Goal: Task Accomplishment & Management: Use online tool/utility

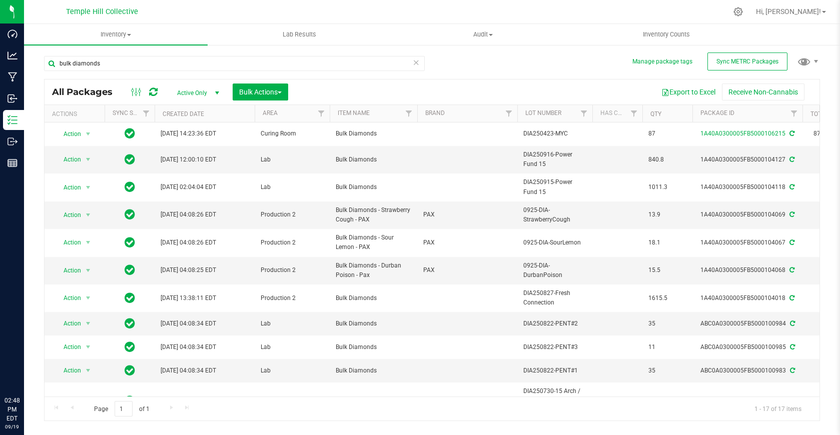
click at [178, 59] on input "bulk diamonds" at bounding box center [234, 63] width 381 height 15
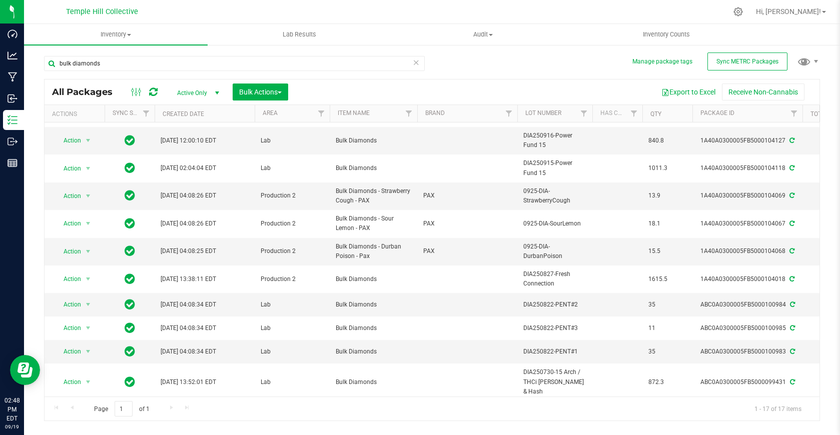
click at [178, 59] on input "bulk diamonds" at bounding box center [234, 63] width 381 height 15
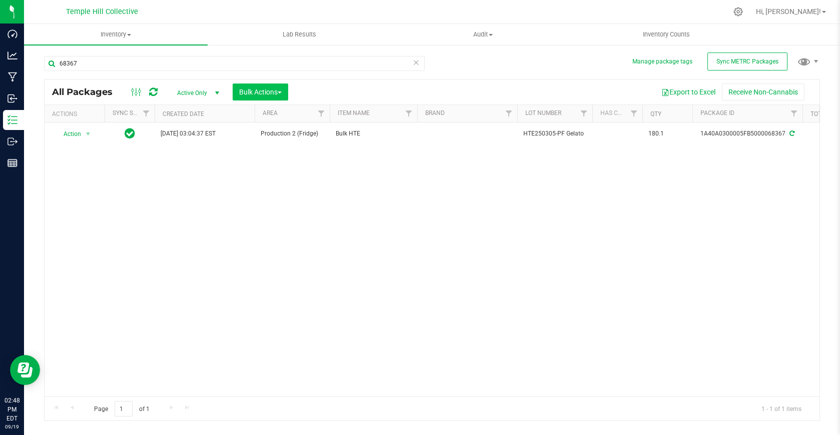
type input "68367"
click at [253, 90] on span "Bulk Actions" at bounding box center [260, 92] width 43 height 8
click at [282, 167] on span "Locate packages" at bounding box center [264, 170] width 51 height 8
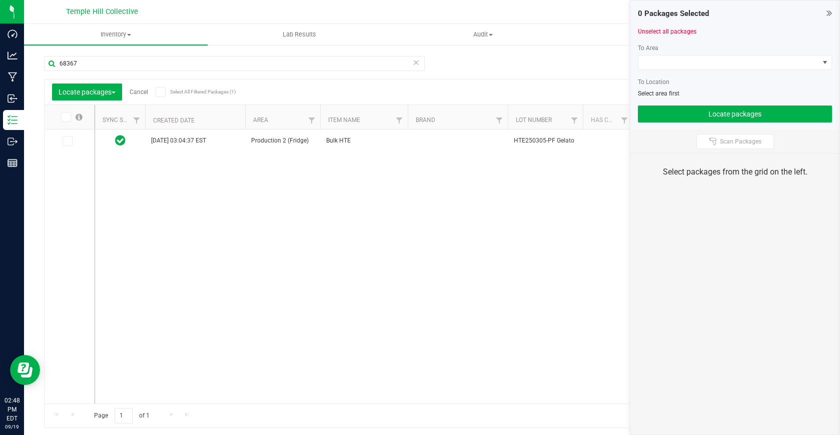
click at [69, 147] on td at bounding box center [70, 141] width 50 height 23
click at [67, 141] on icon at bounding box center [67, 141] width 7 height 0
click at [0, 0] on input "checkbox" at bounding box center [0, 0] width 0 height 0
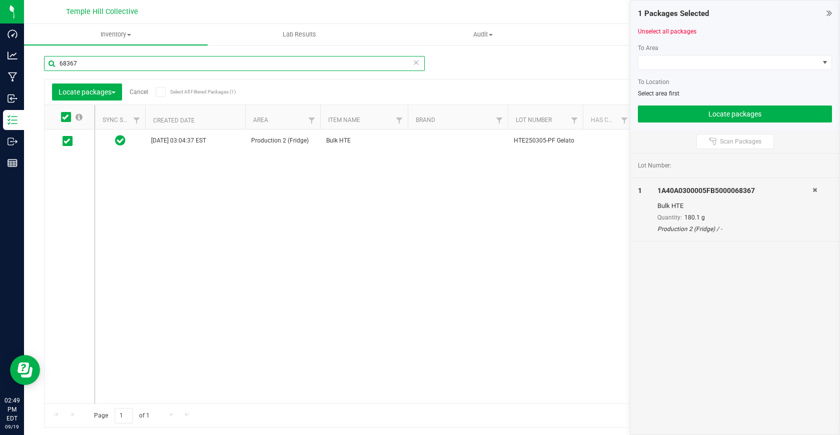
click at [84, 63] on input "68367" at bounding box center [234, 63] width 381 height 15
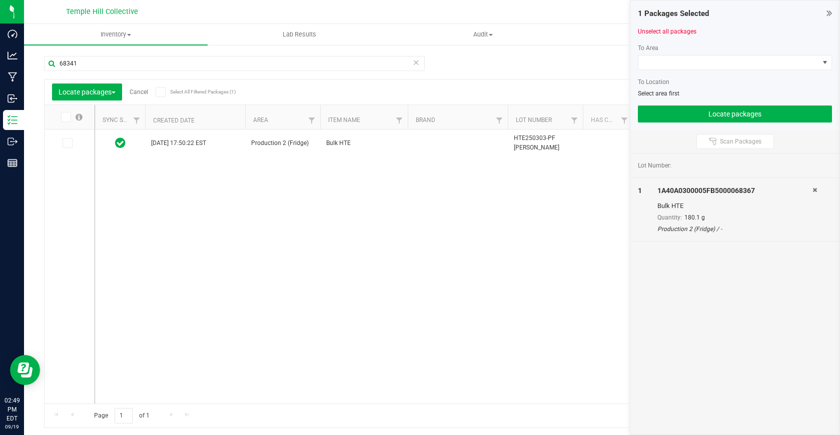
click at [67, 143] on icon at bounding box center [67, 143] width 7 height 0
click at [0, 0] on input "checkbox" at bounding box center [0, 0] width 0 height 0
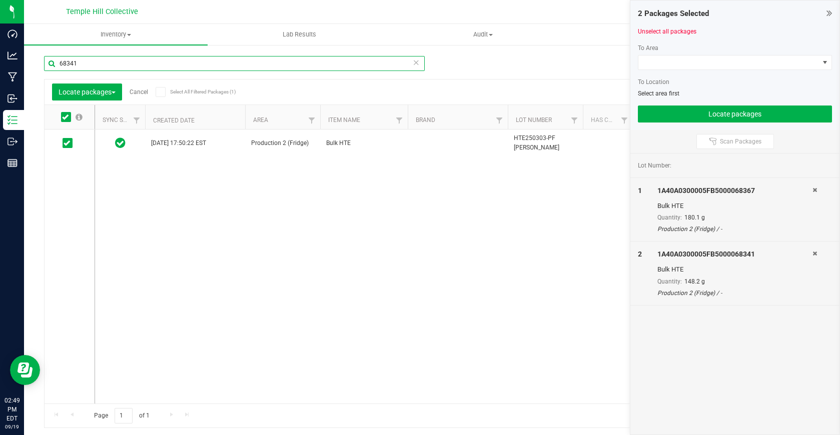
click at [102, 66] on input "68341" at bounding box center [234, 63] width 381 height 15
type input "68339"
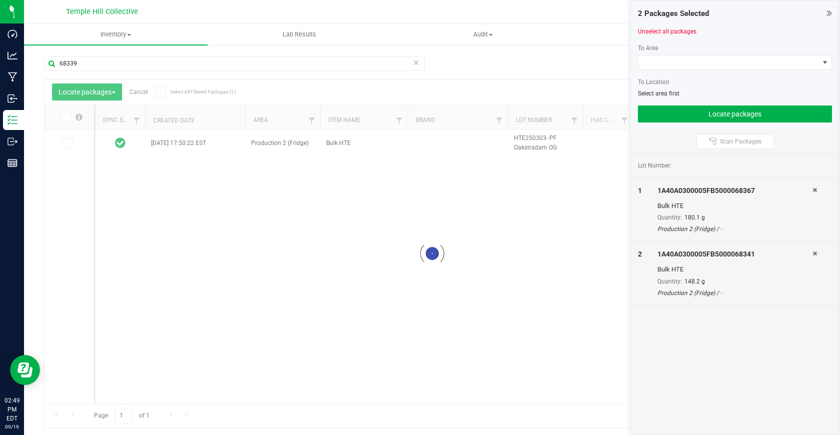
click at [68, 145] on div at bounding box center [432, 254] width 775 height 348
click at [68, 143] on icon at bounding box center [67, 143] width 7 height 0
click at [0, 0] on input "checkbox" at bounding box center [0, 0] width 0 height 0
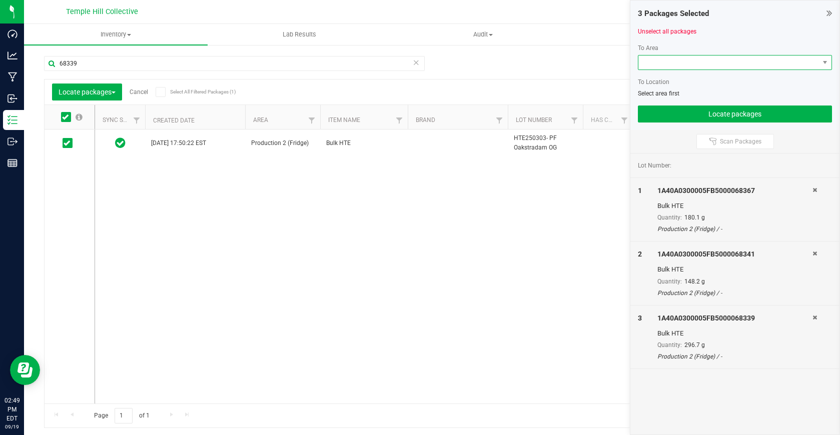
click at [672, 65] on span at bounding box center [728, 63] width 181 height 14
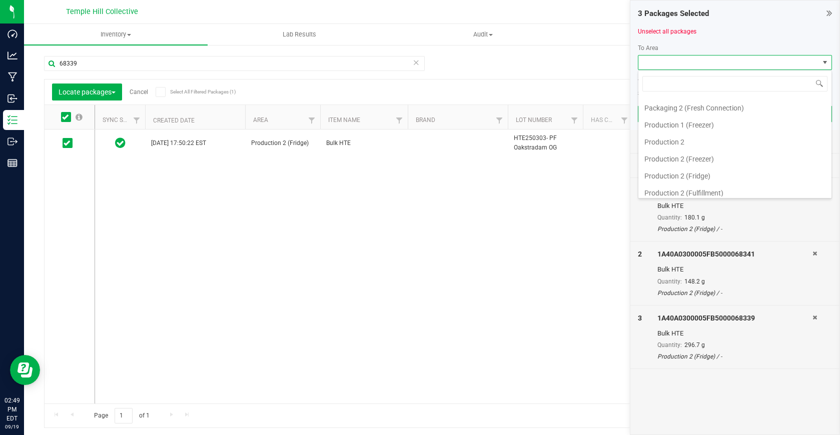
scroll to position [162, 0]
type input "rosin"
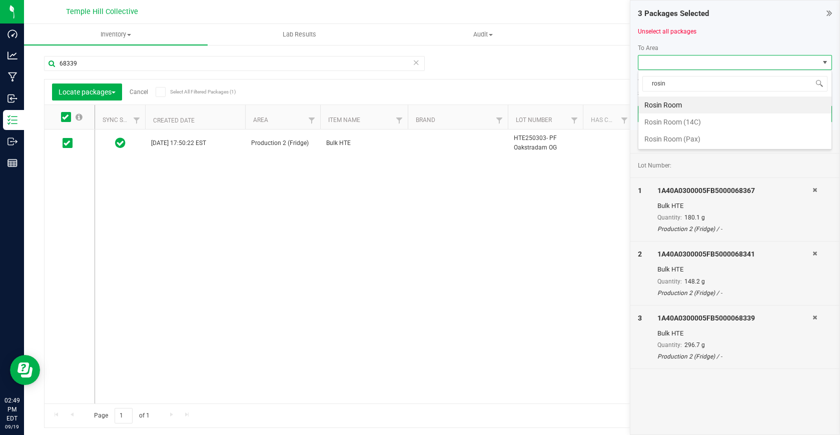
scroll to position [0, 0]
click at [694, 105] on li "Rosin Room" at bounding box center [734, 105] width 193 height 17
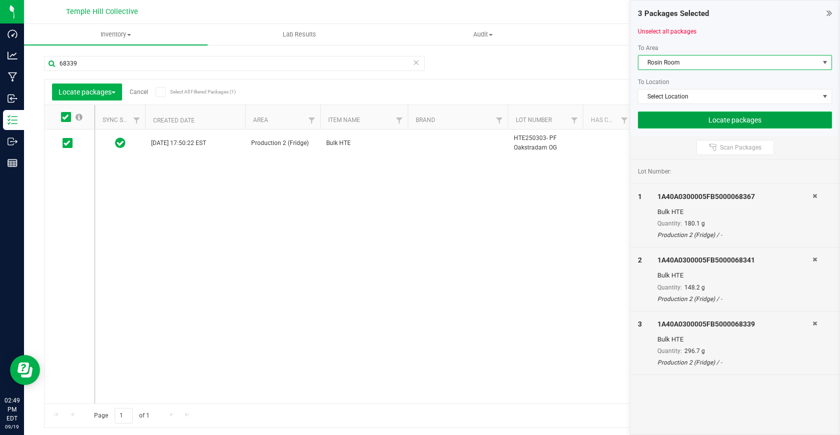
click at [693, 122] on button "Locate packages" at bounding box center [735, 120] width 194 height 17
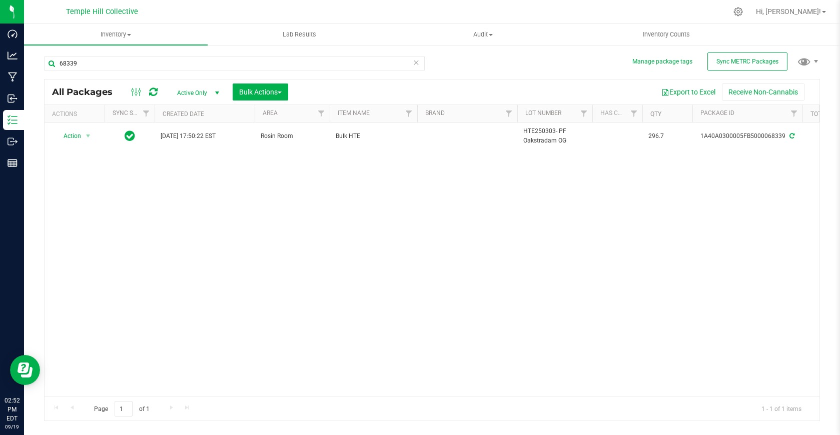
click at [10, 355] on button "Open Resource Center" at bounding box center [25, 370] width 30 height 30
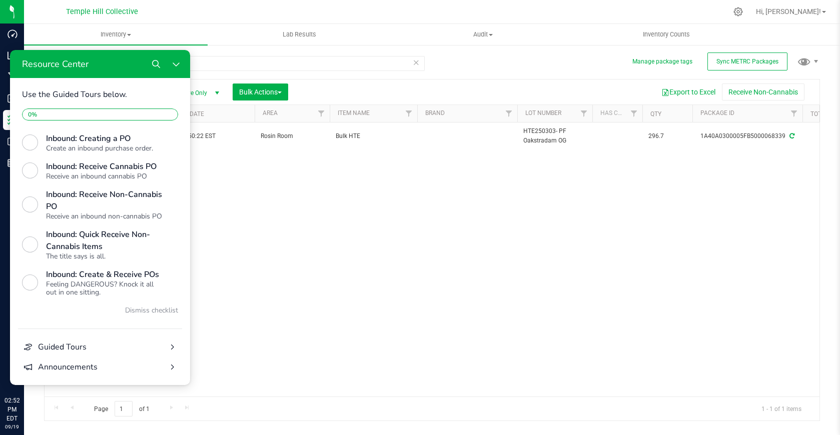
scroll to position [347, 0]
click at [181, 61] on button "Close Resource Center" at bounding box center [176, 64] width 20 height 20
